Goal: Transaction & Acquisition: Purchase product/service

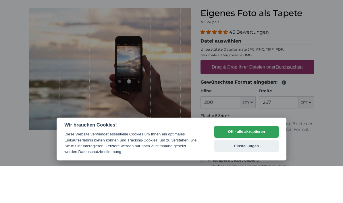
scroll to position [32, 0]
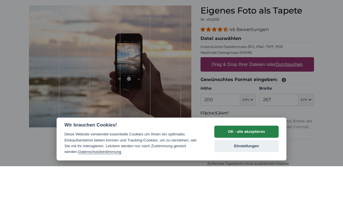
click at [256, 162] on button "OK - alle akzeptieren" at bounding box center [246, 168] width 64 height 12
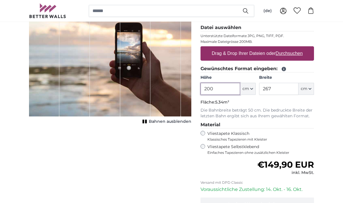
scroll to position [68, 0]
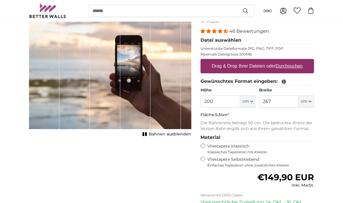
click at [260, 63] on label "Drag & Drop Ihrer Dateien oder Durchsuchen" at bounding box center [258, 65] width 96 height 11
click at [260, 61] on input "Drag & Drop Ihrer Dateien oder Durchsuchen" at bounding box center [258, 60] width 114 height 2
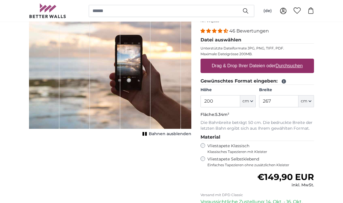
type input "**********"
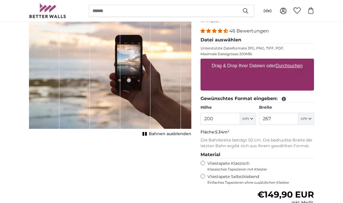
scroll to position [68, 0]
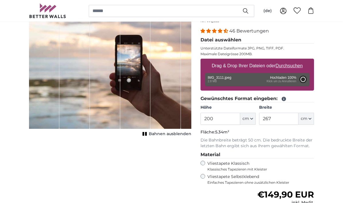
type input "186"
type input "331.1"
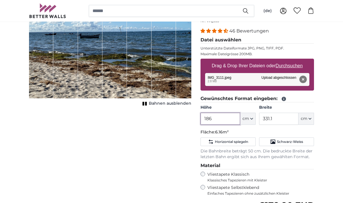
click at [228, 117] on input "186" at bounding box center [220, 119] width 39 height 12
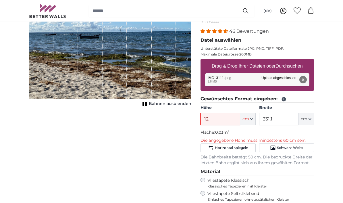
type input "120"
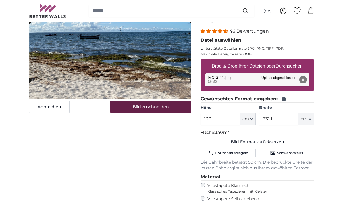
click at [164, 108] on button "Bild zuschneiden" at bounding box center [150, 107] width 81 height 12
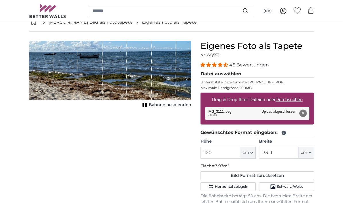
scroll to position [34, 0]
click at [230, 154] on input "120" at bounding box center [220, 153] width 39 height 12
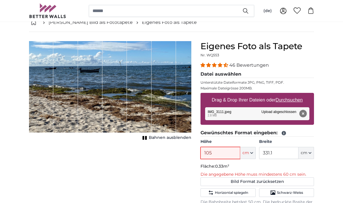
type input "105"
click at [287, 153] on input "331.1" at bounding box center [278, 153] width 39 height 12
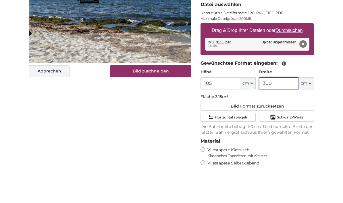
type input "300"
click at [40, 102] on button "Abbrechen" at bounding box center [49, 108] width 41 height 12
type input "120"
type input "331.1"
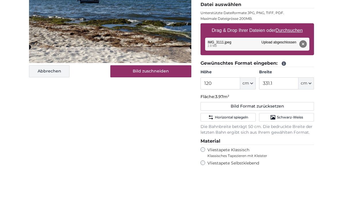
scroll to position [103, 0]
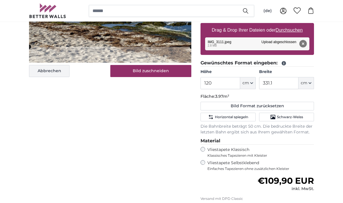
click at [41, 74] on button "Abbrechen" at bounding box center [49, 71] width 41 height 12
click at [41, 69] on button "Abbrechen" at bounding box center [49, 71] width 41 height 12
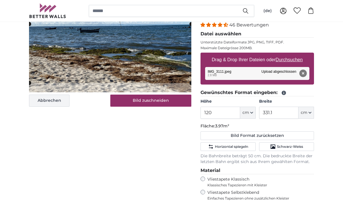
scroll to position [74, 0]
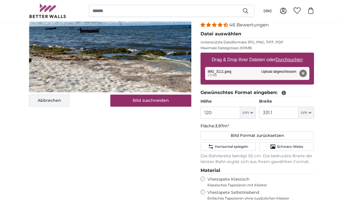
click at [41, 101] on button "Abbrechen" at bounding box center [49, 101] width 41 height 12
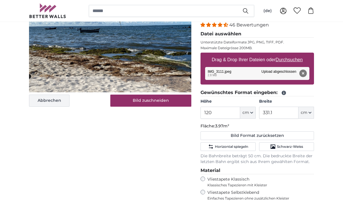
click at [44, 102] on button "Abbrechen" at bounding box center [49, 101] width 41 height 12
click at [43, 101] on button "Abbrechen" at bounding box center [49, 101] width 41 height 12
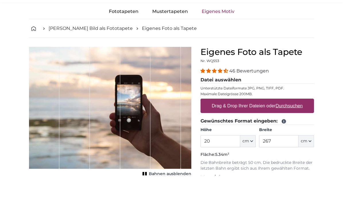
type input "2"
type input "105"
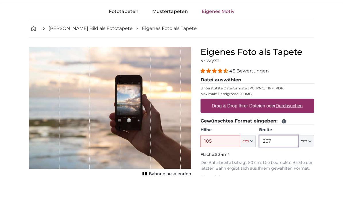
click at [283, 163] on input "267" at bounding box center [278, 169] width 39 height 12
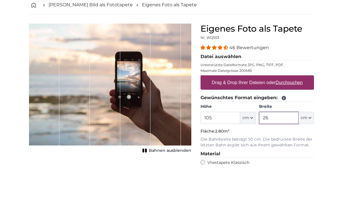
type input "2"
type input "300"
click at [281, 117] on u "Durchsuchen" at bounding box center [289, 119] width 27 height 5
click at [281, 112] on input "Drag & Drop Ihrer Dateien oder Durchsuchen" at bounding box center [258, 113] width 114 height 2
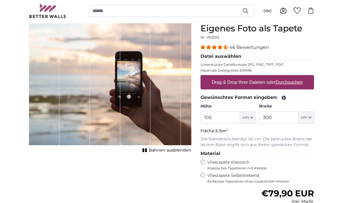
type input "**********"
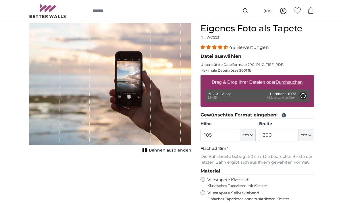
type input "186"
type input "331.1"
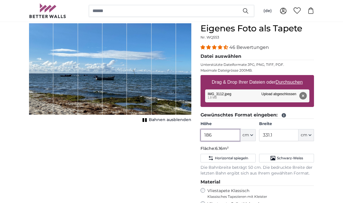
click at [225, 137] on input "186" at bounding box center [220, 135] width 39 height 12
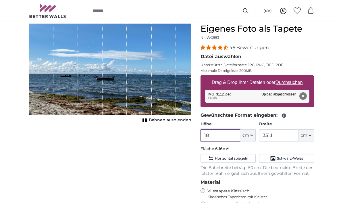
type input "1"
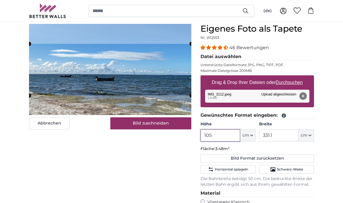
type input "105"
click at [283, 134] on input "331.1" at bounding box center [278, 135] width 39 height 12
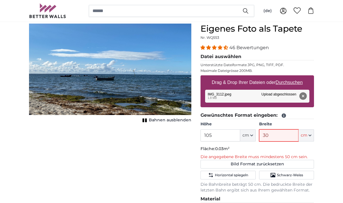
type input "300"
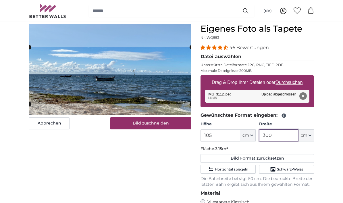
click at [156, 69] on cropper-handle at bounding box center [110, 75] width 162 height 57
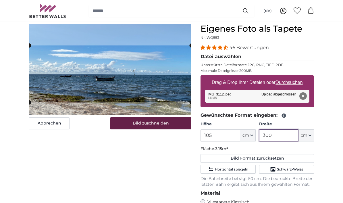
type input "300"
click at [149, 122] on button "Bild zuschneiden" at bounding box center [150, 123] width 81 height 12
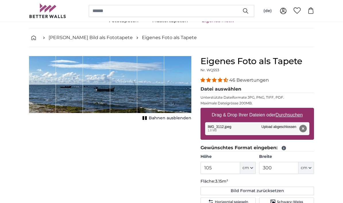
scroll to position [19, 0]
click at [304, 130] on button "Entfernen" at bounding box center [302, 128] width 7 height 7
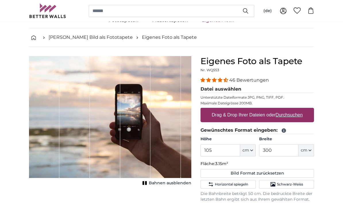
click at [299, 117] on u "Durchsuchen" at bounding box center [289, 114] width 27 height 5
click at [299, 110] on input "Drag & Drop Ihrer Dateien oder Durchsuchen" at bounding box center [258, 109] width 114 height 2
type input "**********"
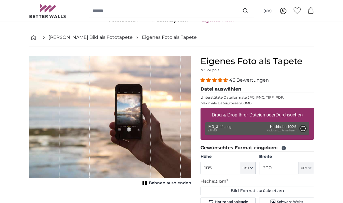
type input "186"
type input "331.1"
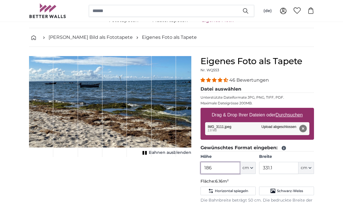
click at [220, 173] on input "186" at bounding box center [220, 168] width 39 height 12
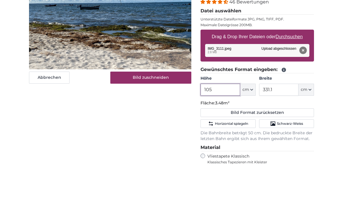
type input "105"
click at [288, 120] on input "331.1" at bounding box center [278, 126] width 39 height 12
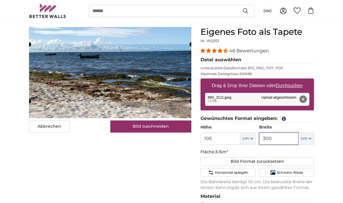
scroll to position [46, 0]
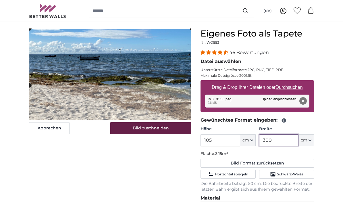
type input "300"
click at [162, 127] on button "Bild zuschneiden" at bounding box center [150, 128] width 81 height 12
